Goal: Use online tool/utility: Utilize a website feature to perform a specific function

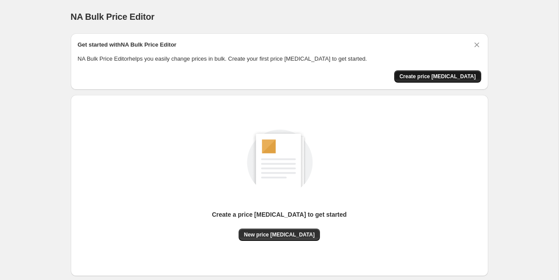
click at [434, 80] on span "Create price change job" at bounding box center [438, 76] width 77 height 7
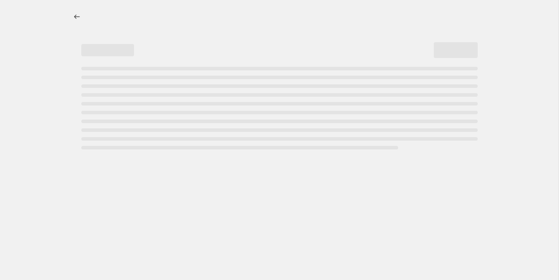
select select "percentage"
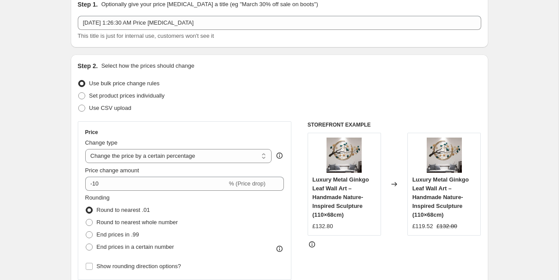
scroll to position [67, 0]
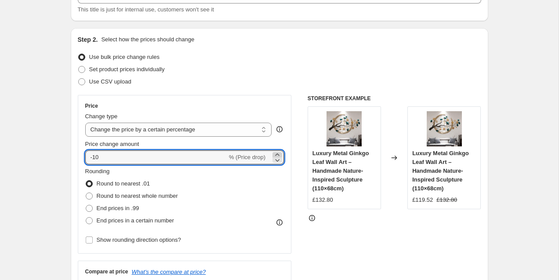
click at [279, 154] on icon at bounding box center [277, 154] width 9 height 9
click at [279, 159] on icon at bounding box center [278, 160] width 4 height 3
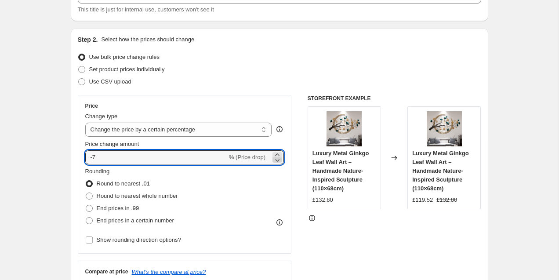
click at [279, 159] on icon at bounding box center [278, 160] width 4 height 3
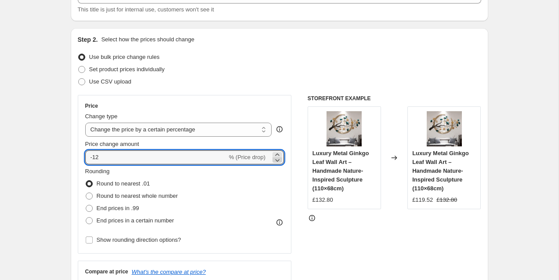
click at [279, 159] on icon at bounding box center [278, 160] width 4 height 3
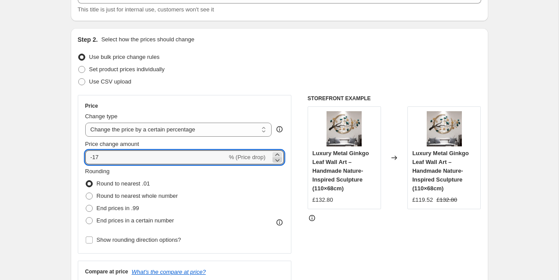
click at [279, 159] on icon at bounding box center [278, 160] width 4 height 3
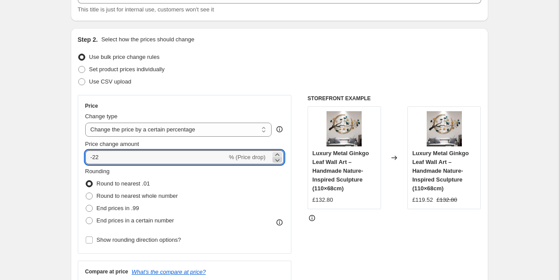
click at [279, 159] on icon at bounding box center [278, 160] width 4 height 3
type input "-25"
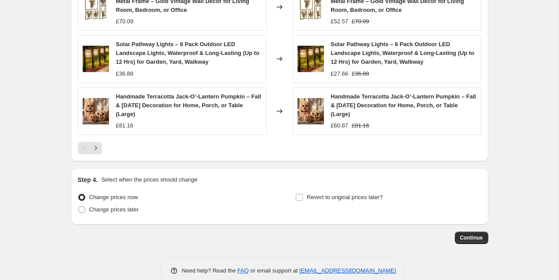
scroll to position [639, 0]
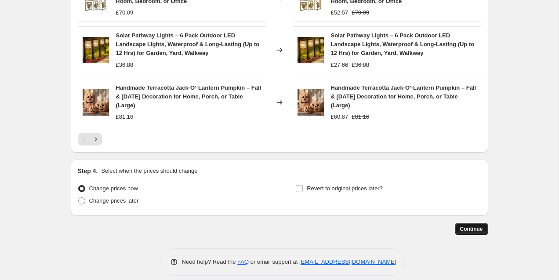
click at [477, 226] on span "Continue" at bounding box center [471, 229] width 23 height 7
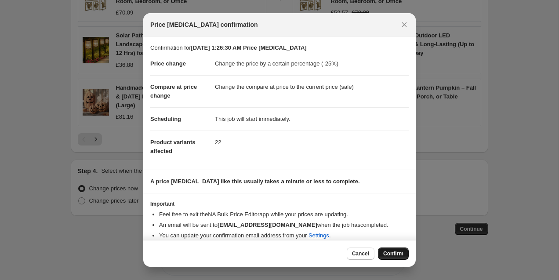
click at [400, 252] on span "Confirm" at bounding box center [393, 253] width 20 height 7
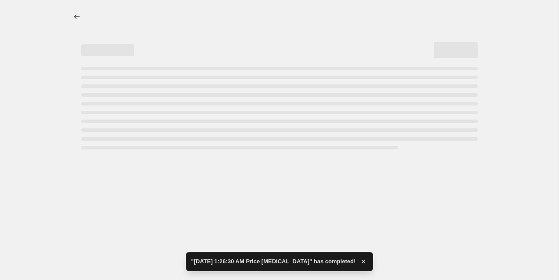
select select "percentage"
